Goal: Task Accomplishment & Management: Use online tool/utility

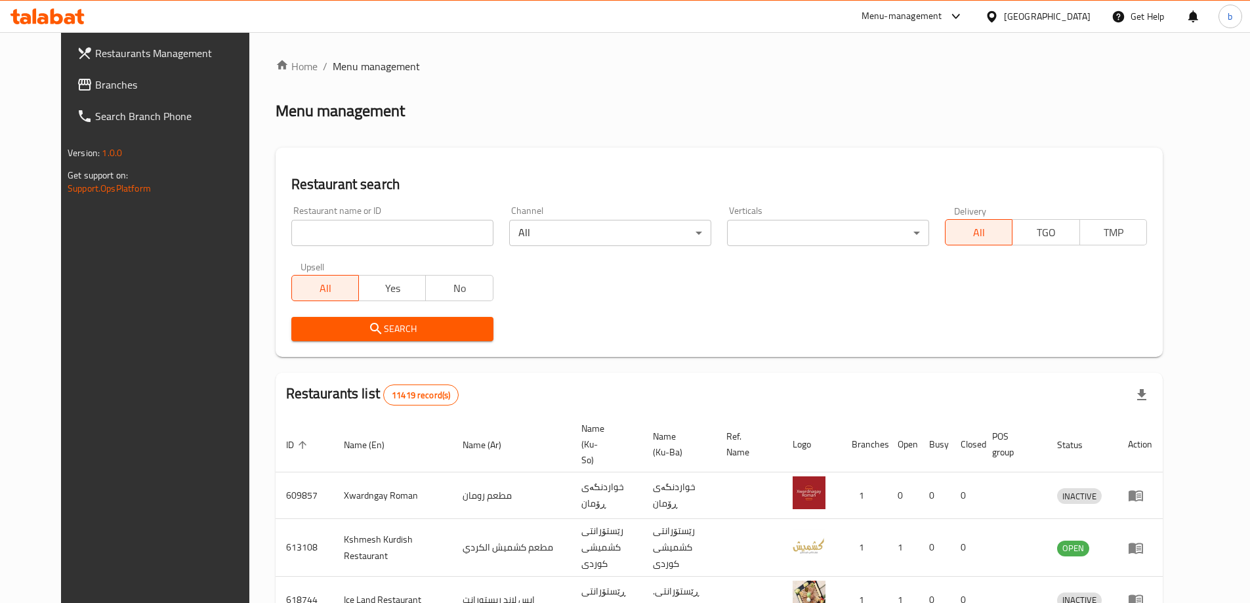
click at [95, 79] on span "Branches" at bounding box center [177, 85] width 164 height 16
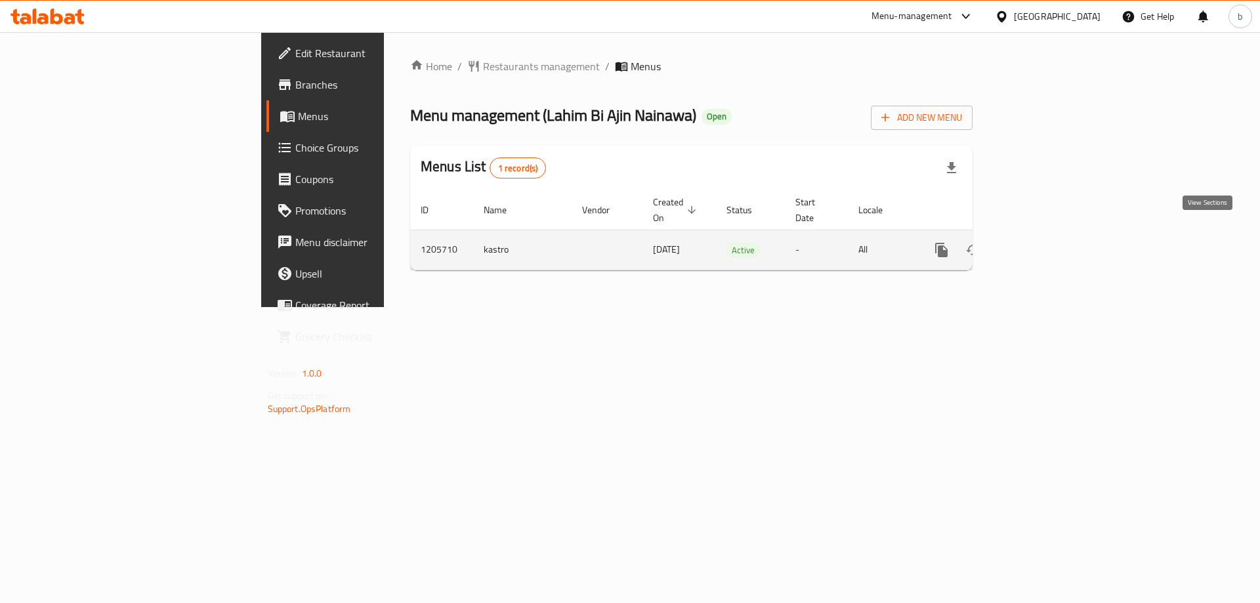
click at [1044, 242] on icon "enhanced table" at bounding box center [1036, 250] width 16 height 16
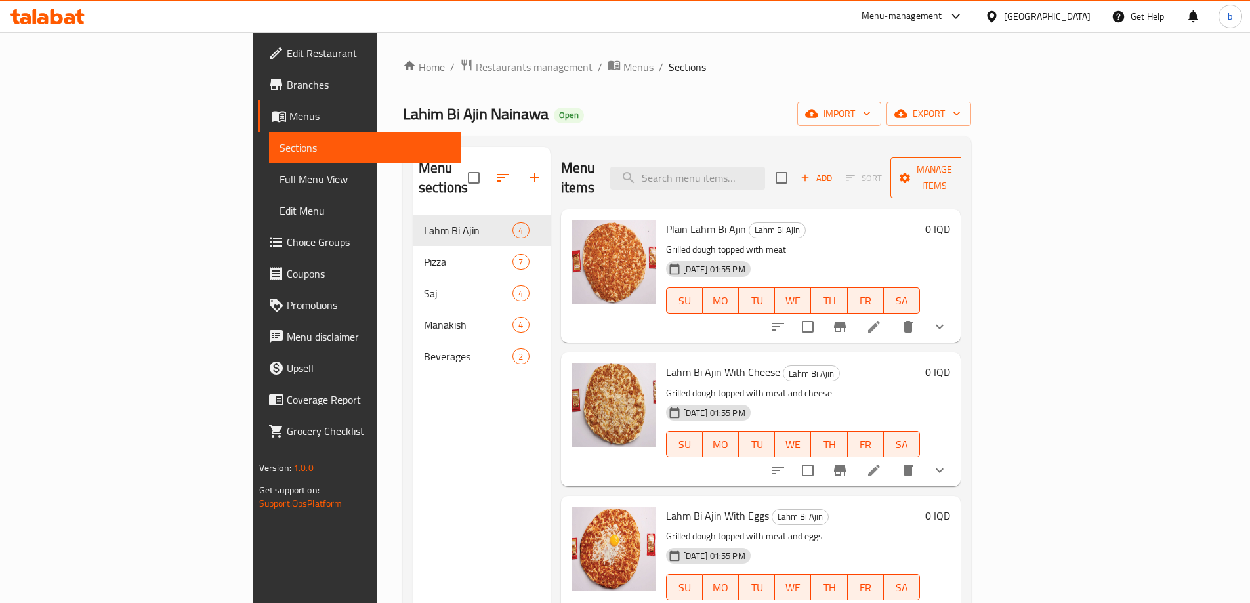
click at [968, 169] on span "Manage items" at bounding box center [934, 177] width 67 height 33
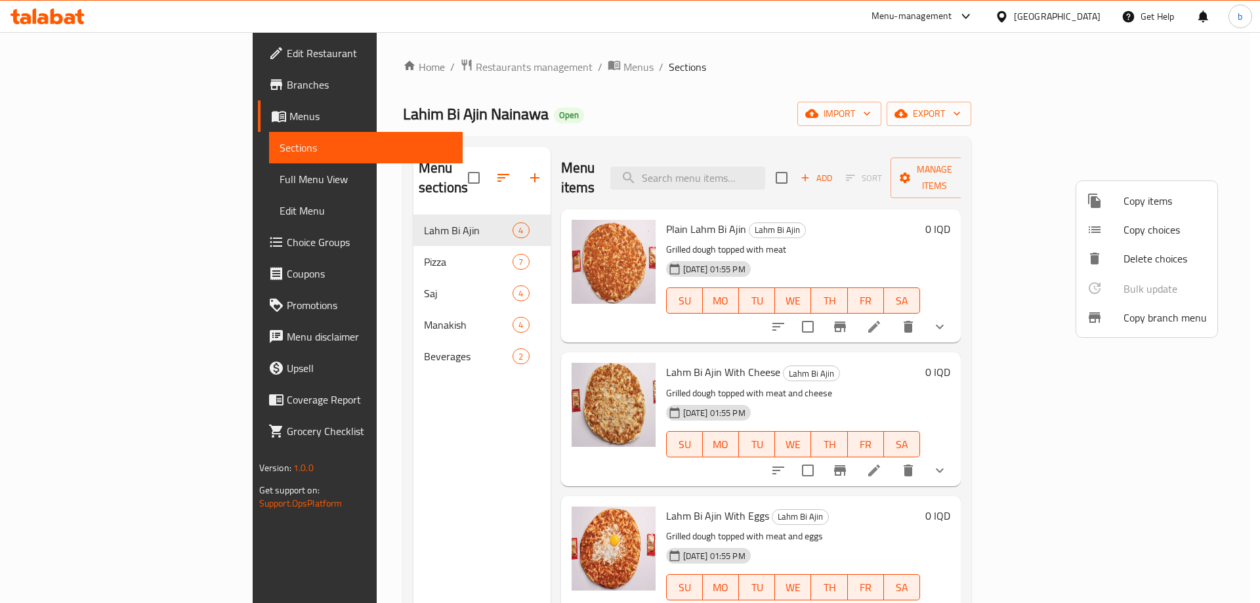
click at [1125, 207] on span "Copy items" at bounding box center [1164, 201] width 83 height 16
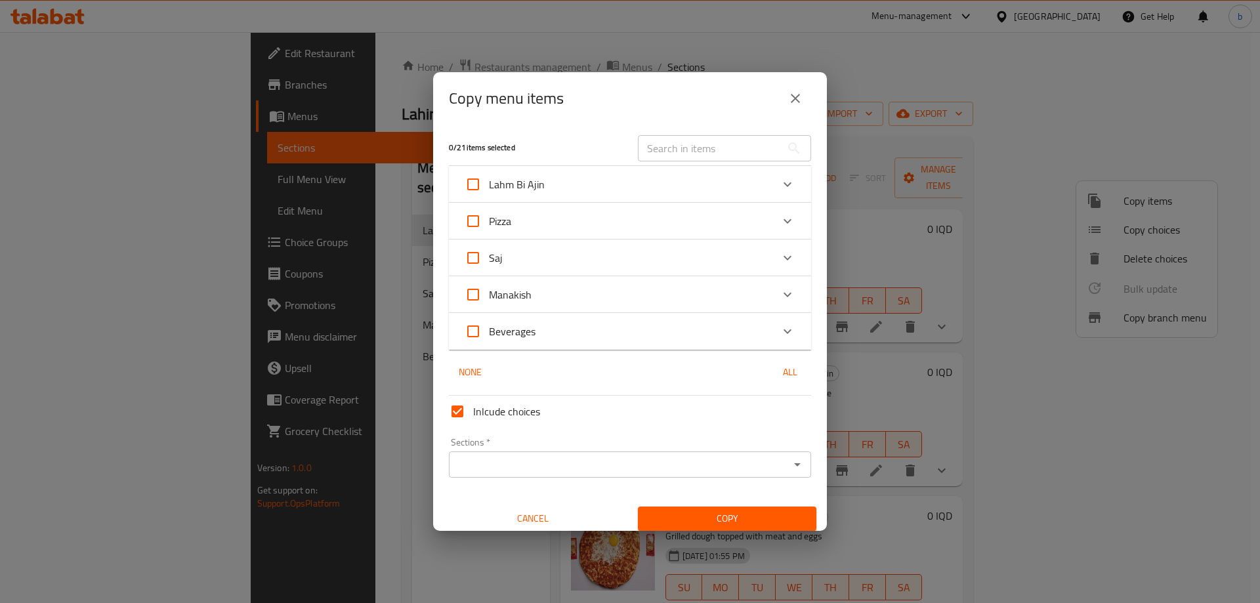
click at [793, 94] on icon "close" at bounding box center [795, 99] width 16 height 16
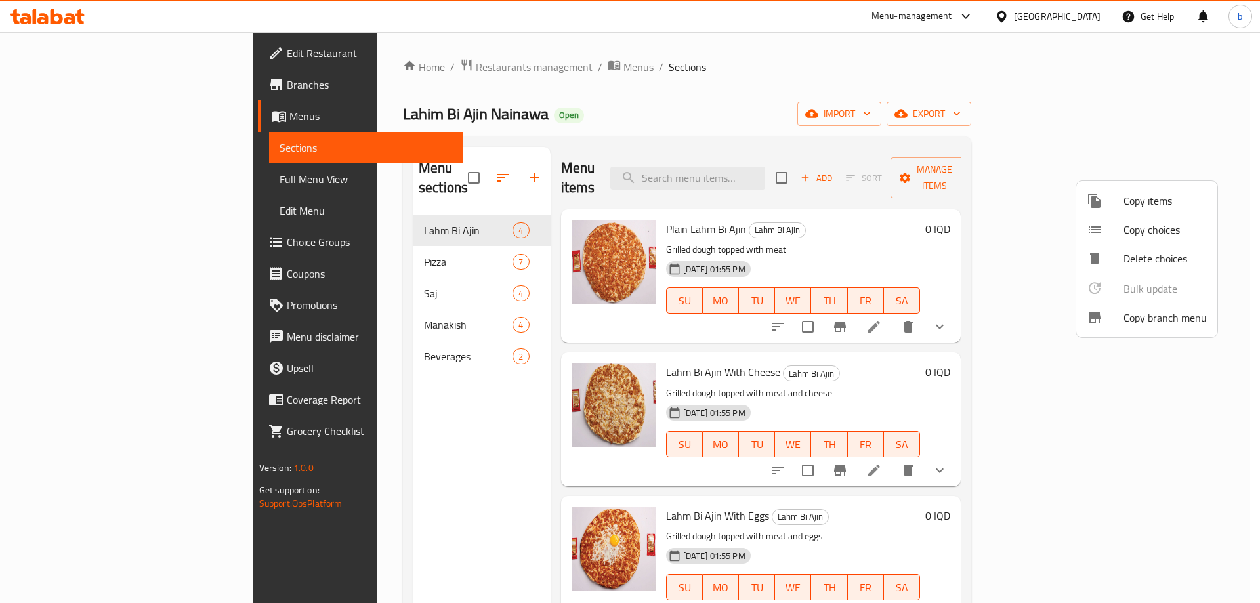
click at [1120, 314] on div at bounding box center [1104, 318] width 37 height 16
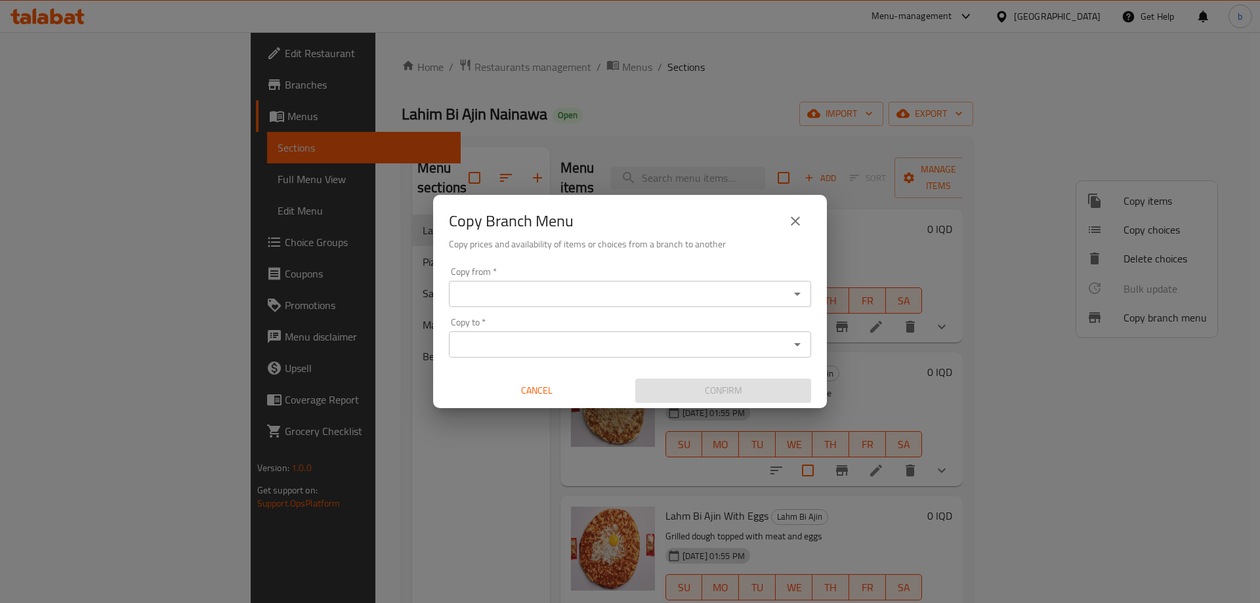
click at [715, 293] on input "Copy from   *" at bounding box center [619, 294] width 333 height 18
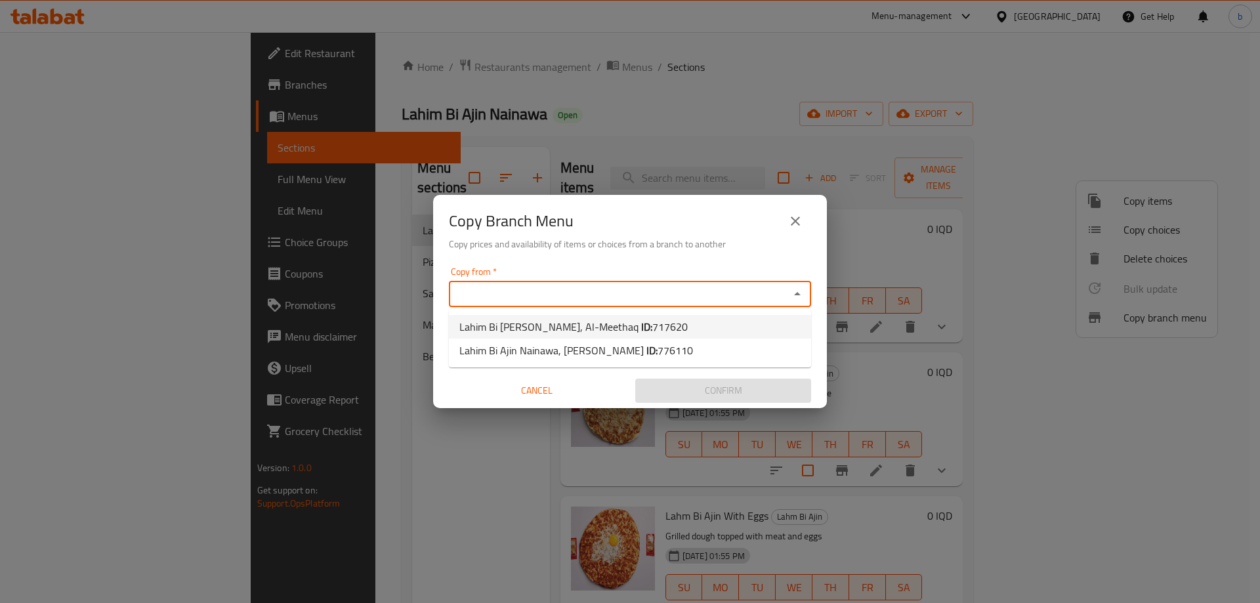
click at [652, 323] on span "717620" at bounding box center [669, 327] width 35 height 20
type input "Lahim Bi [PERSON_NAME], Al-Meethaq"
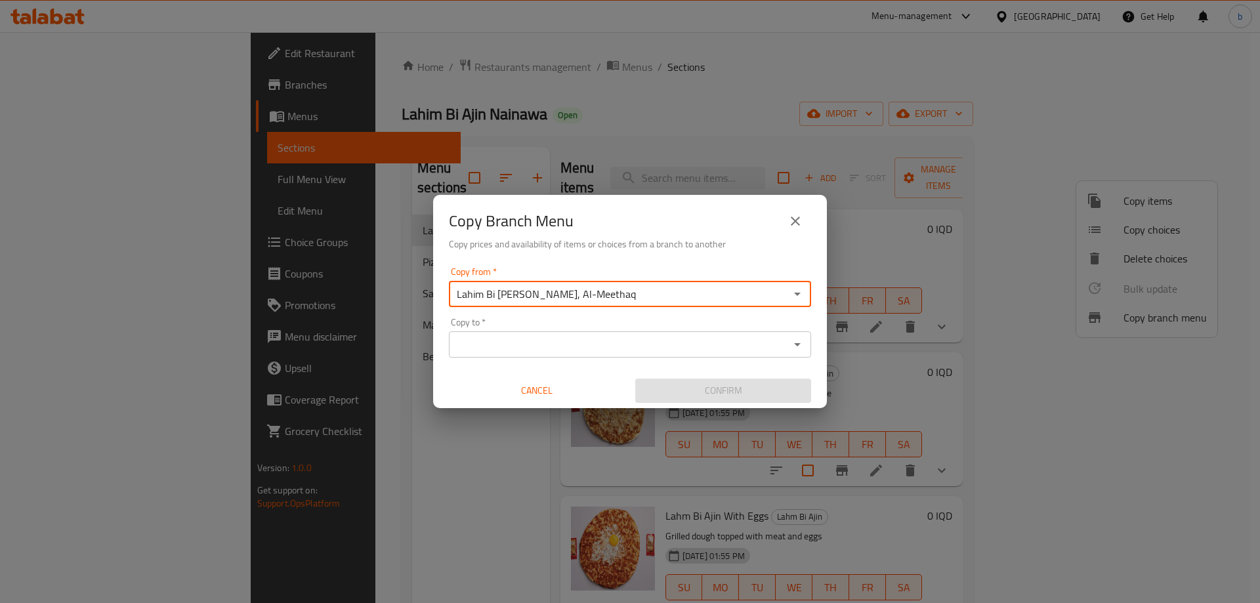
click at [695, 323] on div "Copy to   * Copy to *" at bounding box center [630, 338] width 362 height 40
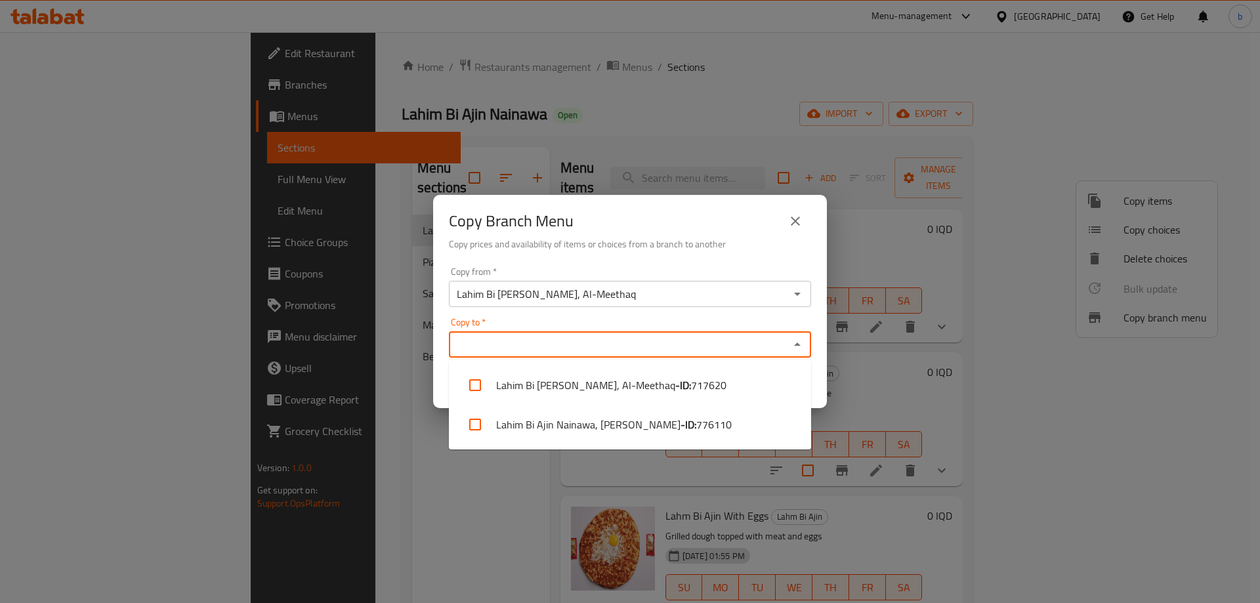
click at [713, 340] on input "Copy to   *" at bounding box center [619, 344] width 333 height 18
click at [680, 417] on b "- ID:" at bounding box center [688, 425] width 16 height 16
checkbox input "true"
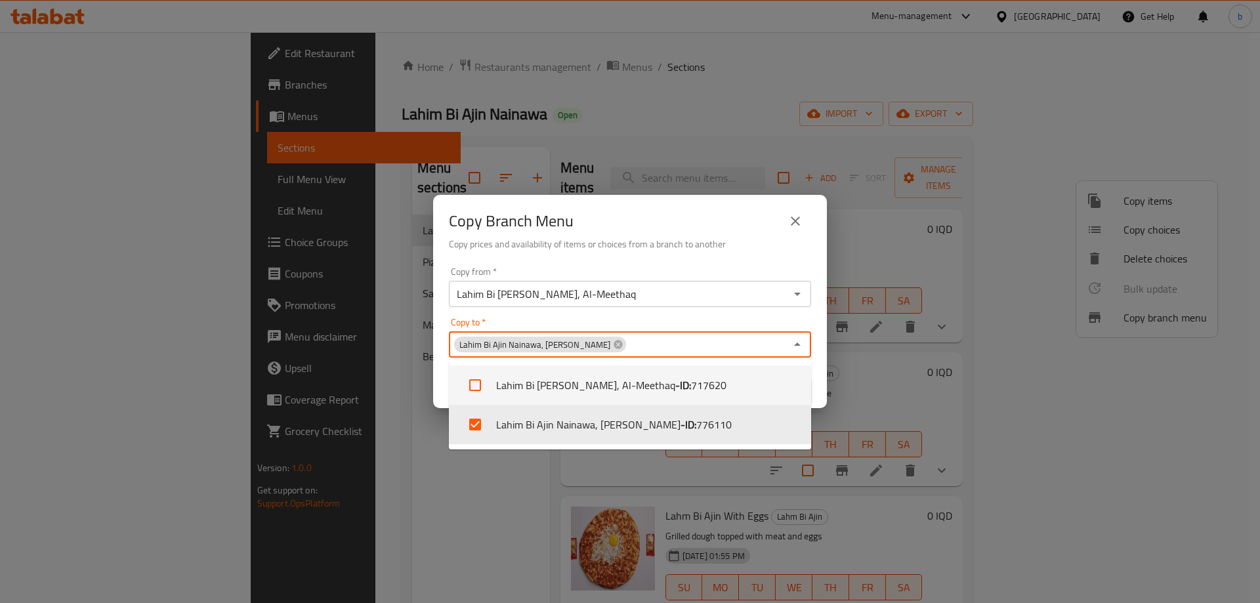
click at [688, 331] on div "Copy to   * Lahim Bi Ajin Nainawa, [PERSON_NAME] Copy to *" at bounding box center [630, 338] width 362 height 40
click at [713, 321] on div "Copy to   * Lahim Bi Ajin Nainawa, [PERSON_NAME] Copy to *" at bounding box center [630, 338] width 362 height 40
click at [800, 342] on icon "Close" at bounding box center [797, 345] width 16 height 16
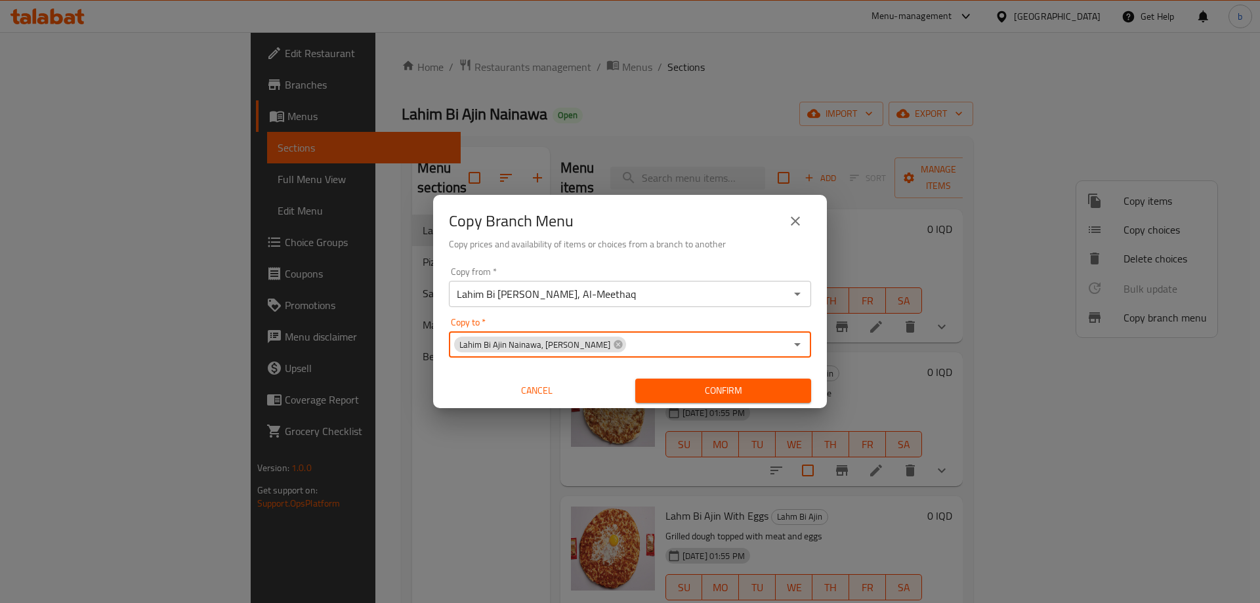
click at [718, 396] on span "Confirm" at bounding box center [723, 391] width 155 height 16
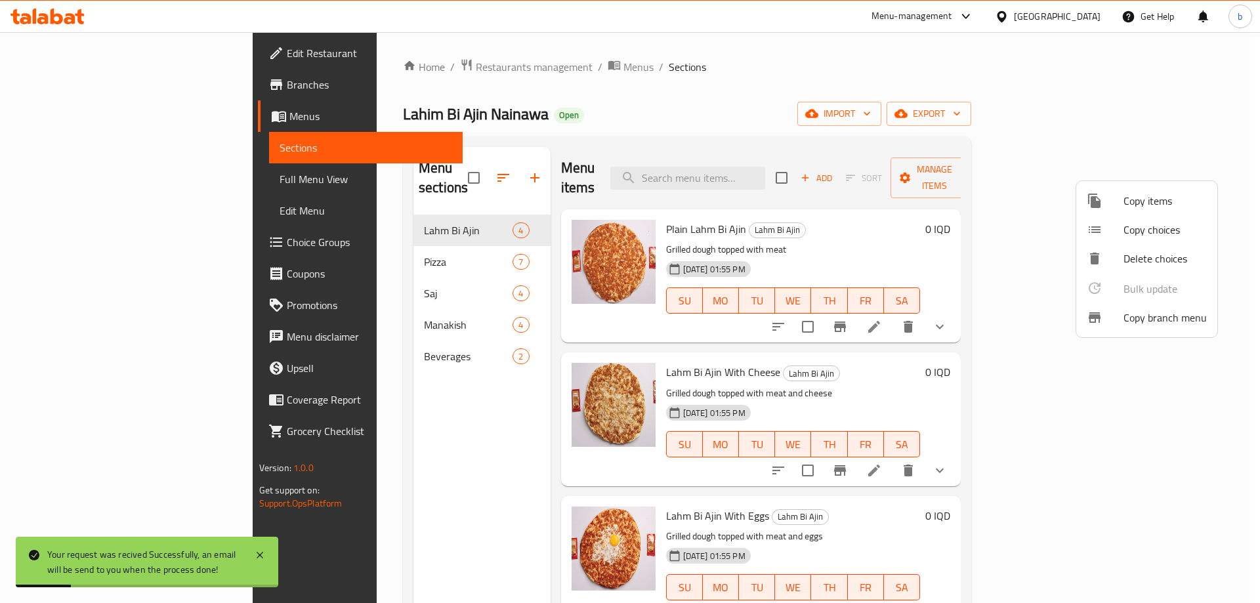
click at [84, 179] on div at bounding box center [630, 301] width 1260 height 603
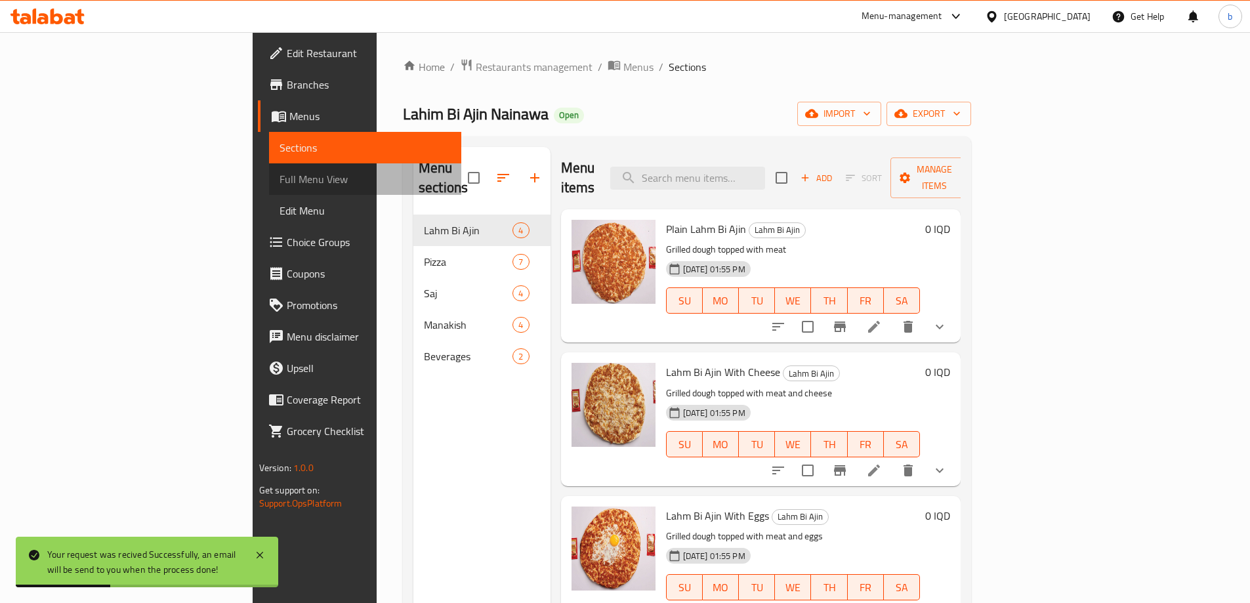
click at [279, 179] on span "Full Menu View" at bounding box center [364, 179] width 171 height 16
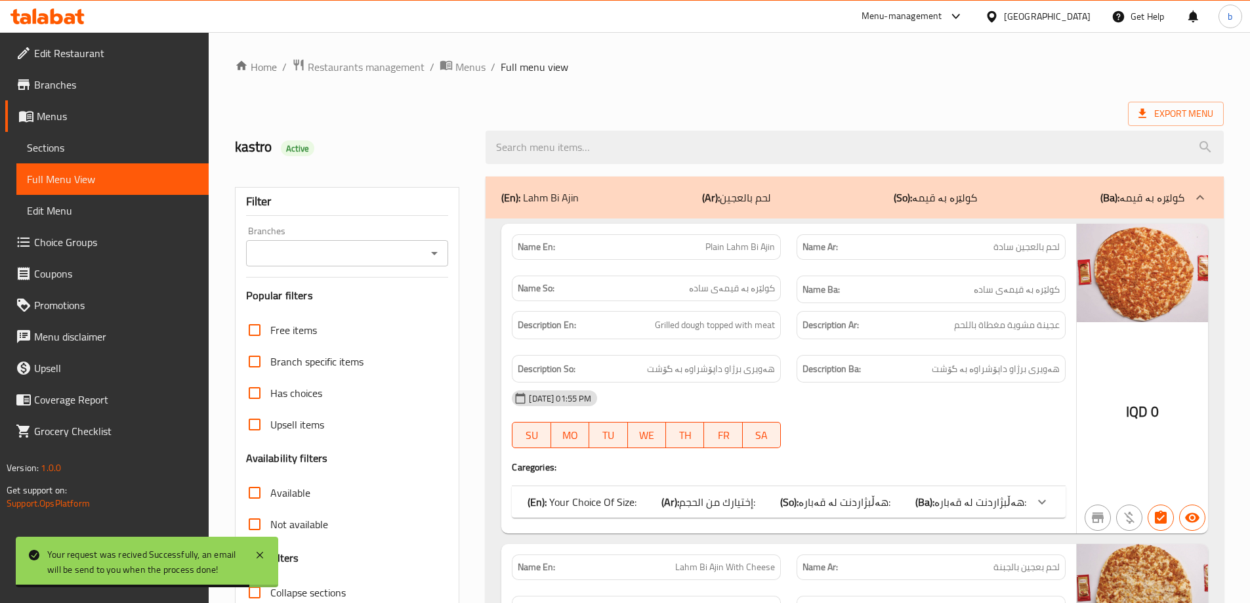
click at [436, 258] on icon "Open" at bounding box center [434, 253] width 16 height 16
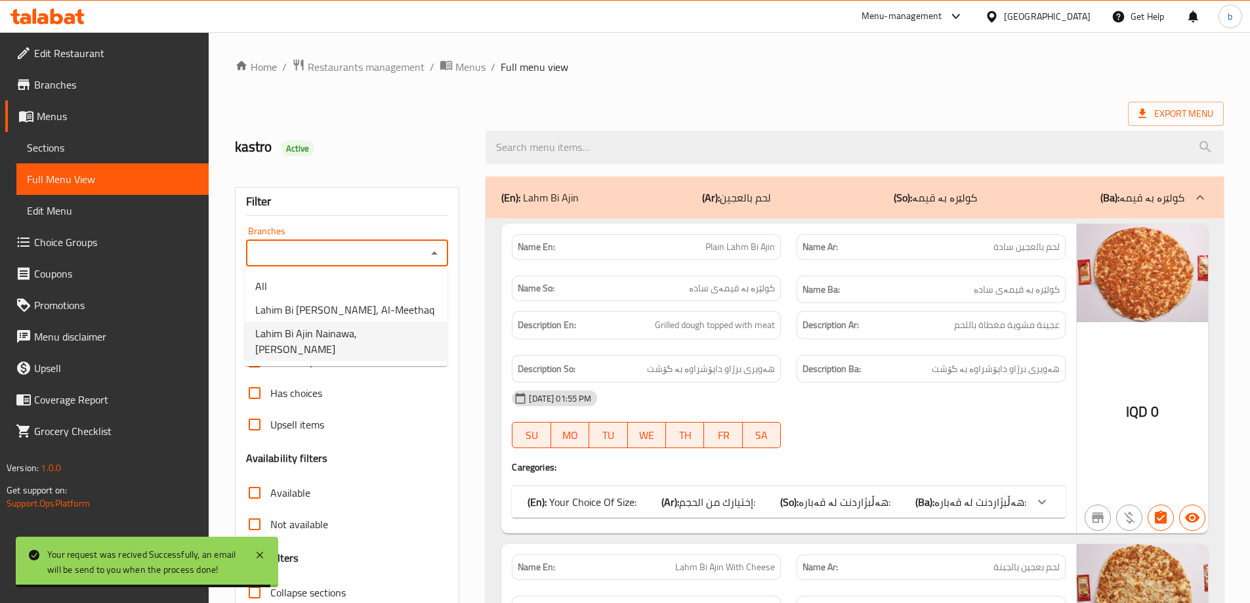
click at [358, 327] on span "Lahim Bi Ajin Nainawa, [PERSON_NAME]" at bounding box center [346, 340] width 182 height 31
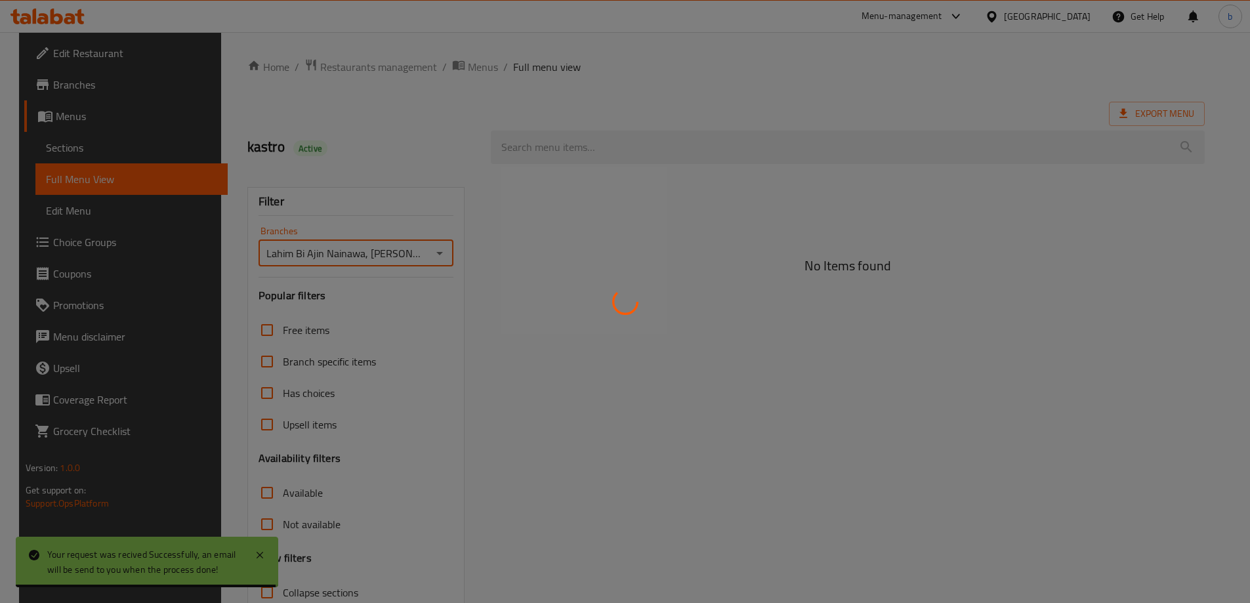
type input "Lahim Bi Ajin Nainawa, [PERSON_NAME]"
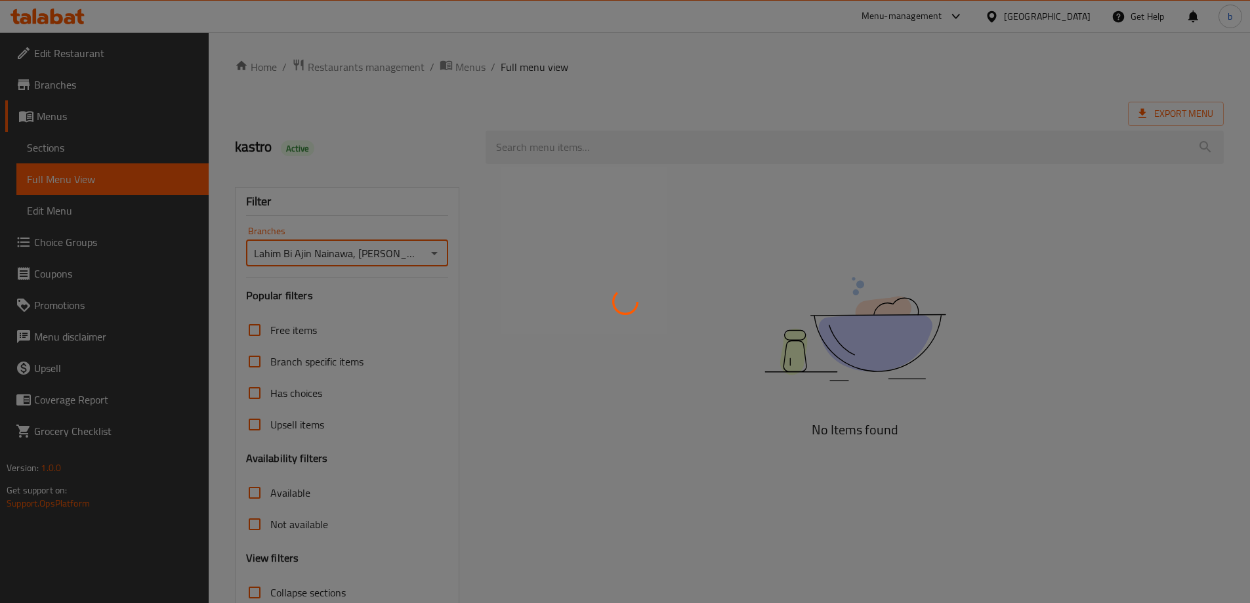
scroll to position [95, 0]
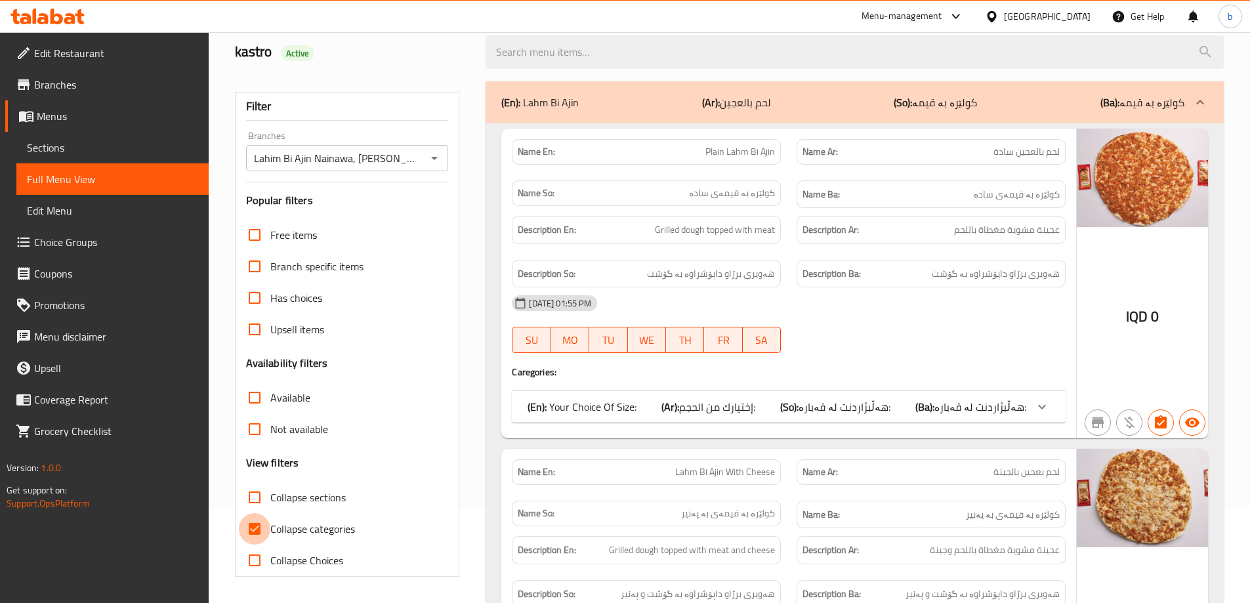
click at [257, 531] on input "Collapse categories" at bounding box center [254, 528] width 31 height 31
checkbox input "false"
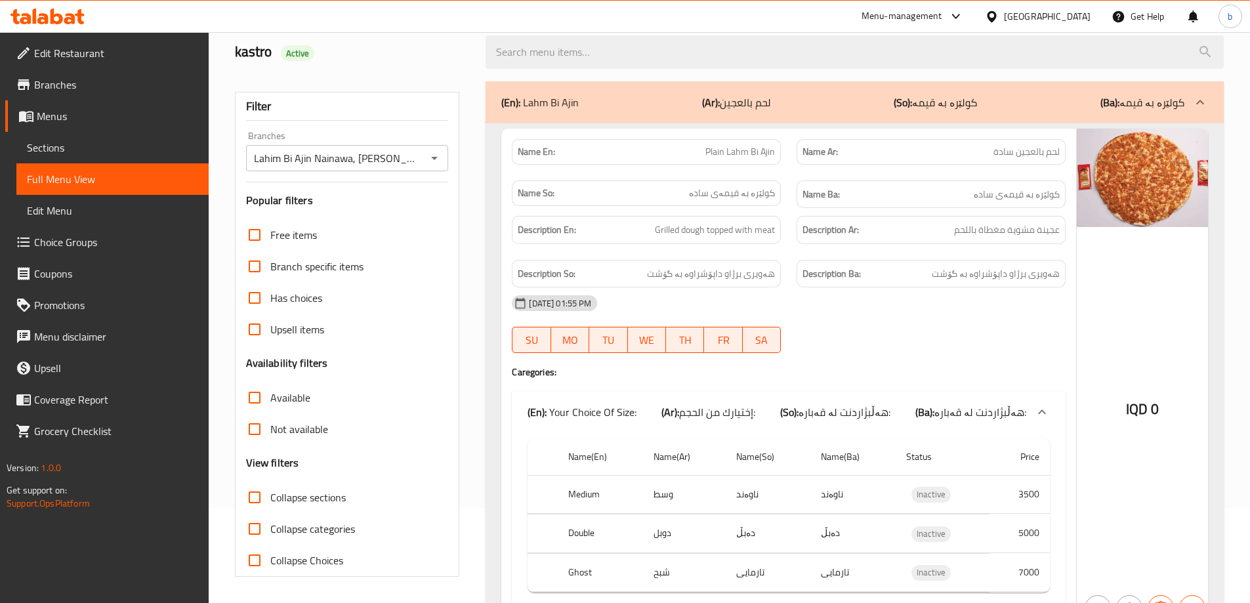
drag, startPoint x: 1187, startPoint y: 434, endPoint x: 1214, endPoint y: 264, distance: 172.1
click at [1190, 417] on div "IQD 0" at bounding box center [1142, 376] width 131 height 495
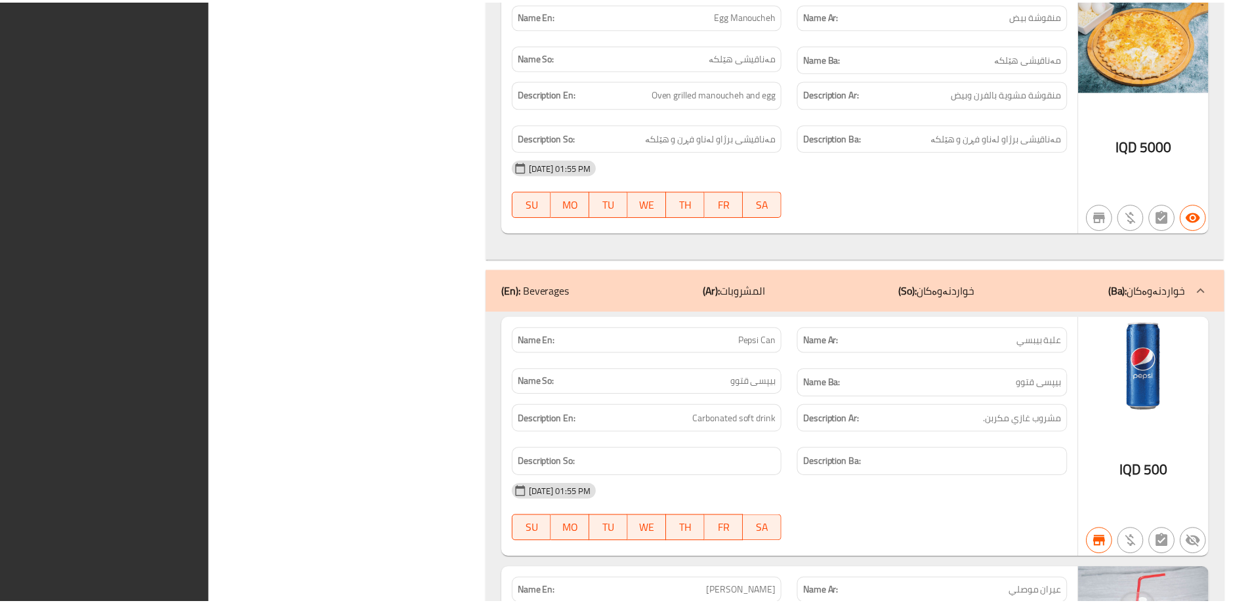
scroll to position [8250, 0]
